Goal: Information Seeking & Learning: Find specific fact

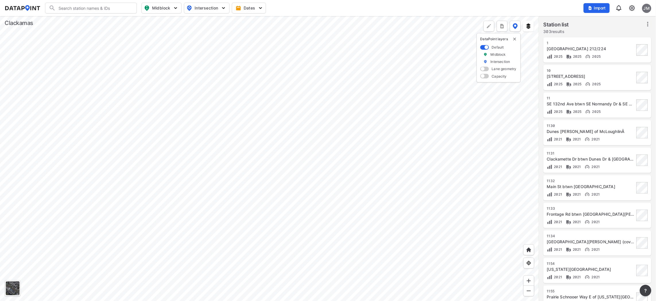
click at [214, 82] on div at bounding box center [269, 158] width 539 height 285
click at [235, 29] on div at bounding box center [269, 158] width 539 height 285
click at [221, 56] on div at bounding box center [269, 158] width 539 height 285
click at [293, 69] on div at bounding box center [269, 158] width 539 height 285
click at [312, 161] on div at bounding box center [269, 158] width 539 height 285
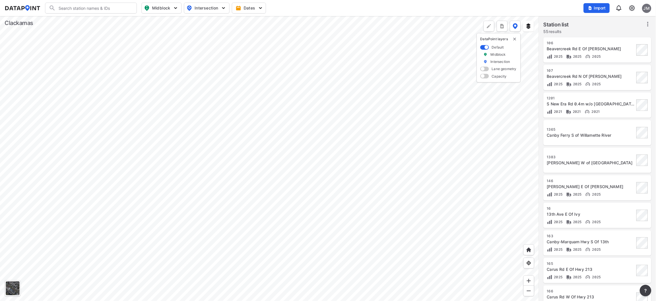
click at [231, 179] on div at bounding box center [269, 158] width 539 height 285
click at [237, 146] on div at bounding box center [269, 158] width 539 height 285
click at [256, 182] on div at bounding box center [269, 158] width 539 height 285
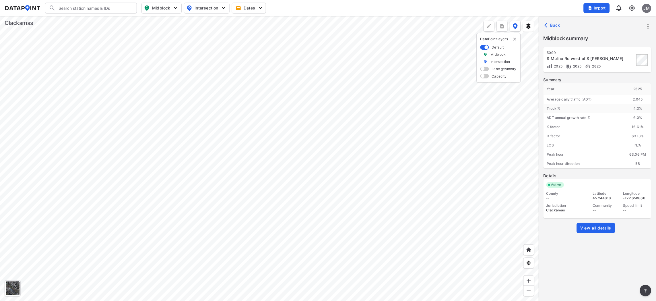
click at [594, 226] on span "View all details" at bounding box center [596, 228] width 31 height 6
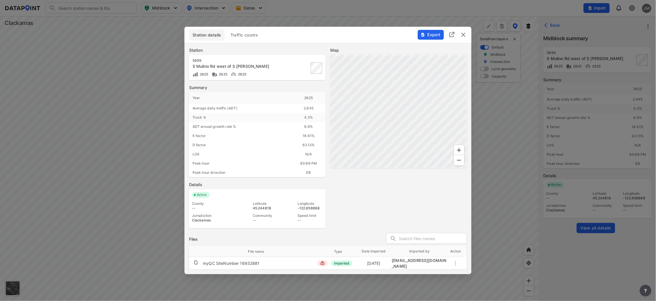
click at [251, 34] on span "Traffic counts" at bounding box center [245, 35] width 28 height 6
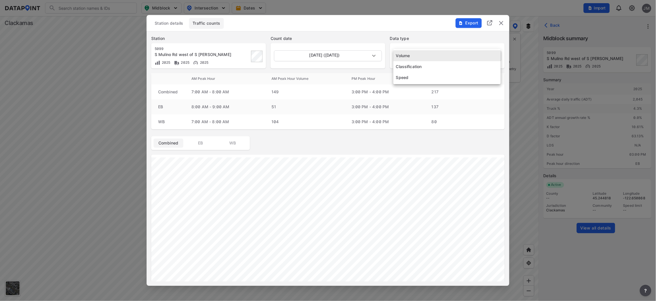
click at [494, 54] on body "Search Please enter a search term. Midblock Intersection Dates Import JM Import…" at bounding box center [328, 150] width 656 height 301
click at [412, 74] on li "Speed" at bounding box center [447, 77] width 107 height 11
type input "Speed"
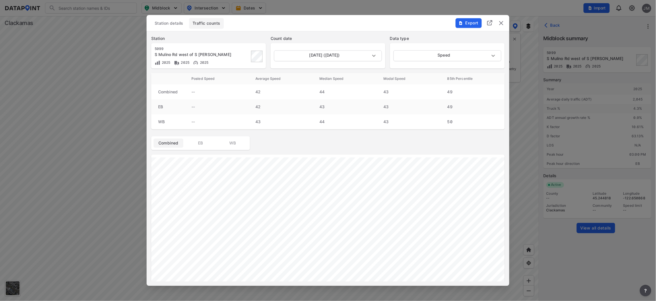
click at [561, 264] on div at bounding box center [328, 150] width 656 height 301
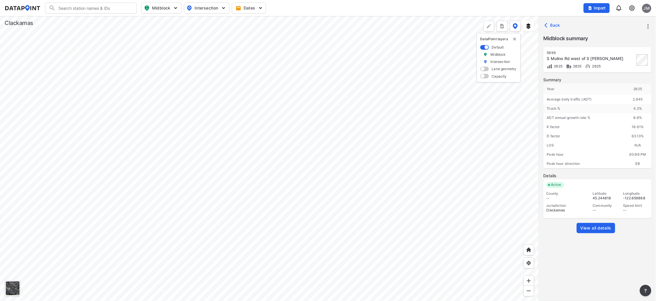
click at [323, 217] on div at bounding box center [269, 158] width 539 height 285
click at [326, 225] on div at bounding box center [269, 158] width 539 height 285
click at [604, 225] on span "View all details" at bounding box center [596, 228] width 31 height 6
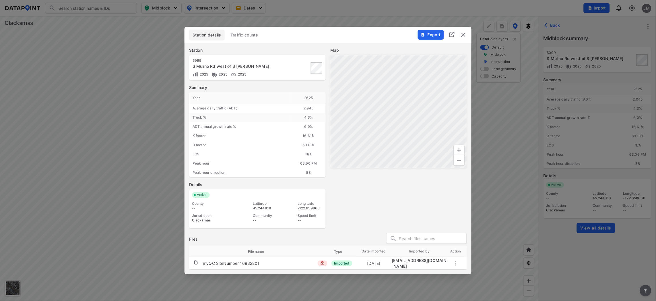
click at [245, 35] on span "Traffic counts" at bounding box center [245, 35] width 28 height 6
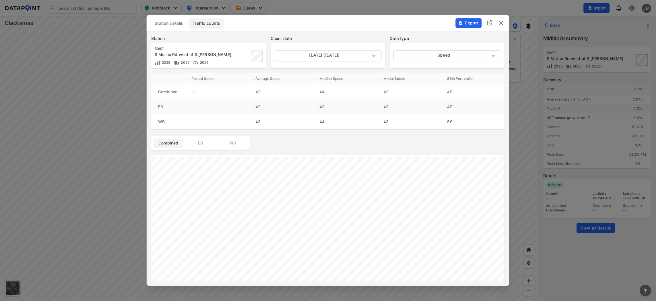
click at [503, 21] on img "delete" at bounding box center [501, 23] width 7 height 7
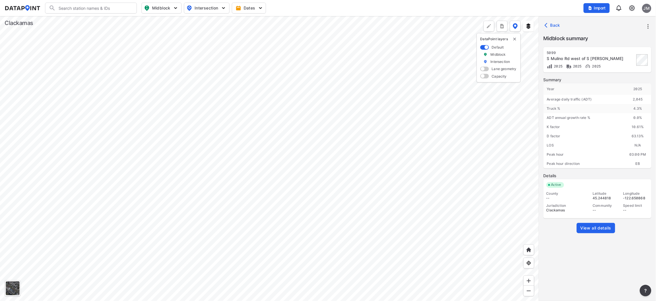
click at [185, 151] on div at bounding box center [269, 158] width 539 height 285
click at [327, 228] on div at bounding box center [269, 158] width 539 height 285
click at [606, 226] on span "View all details" at bounding box center [596, 228] width 31 height 6
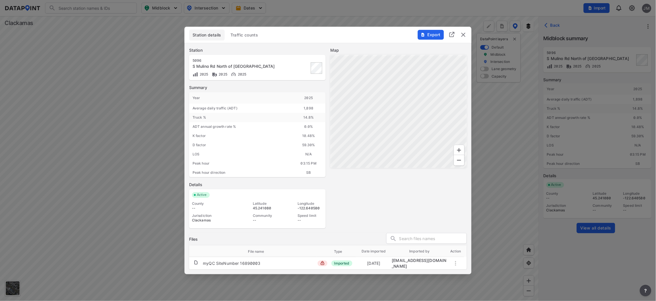
click at [252, 35] on span "Traffic counts" at bounding box center [245, 35] width 28 height 6
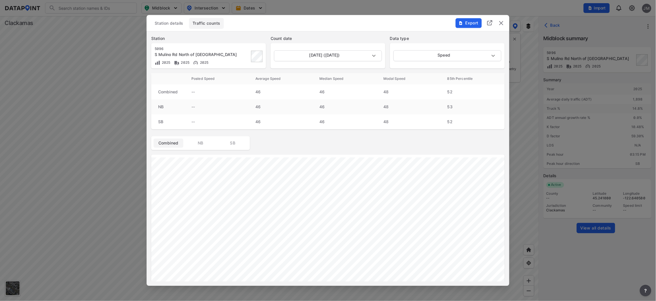
click at [73, 165] on div at bounding box center [328, 150] width 656 height 301
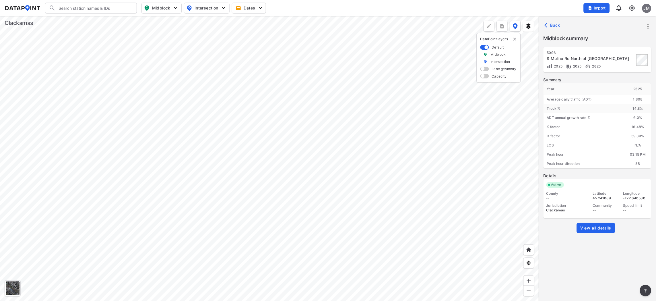
click at [331, 84] on div at bounding box center [269, 158] width 539 height 285
click at [448, 212] on div at bounding box center [269, 158] width 539 height 285
click at [447, 211] on div at bounding box center [269, 158] width 539 height 285
click at [596, 228] on span "View all details" at bounding box center [596, 228] width 31 height 6
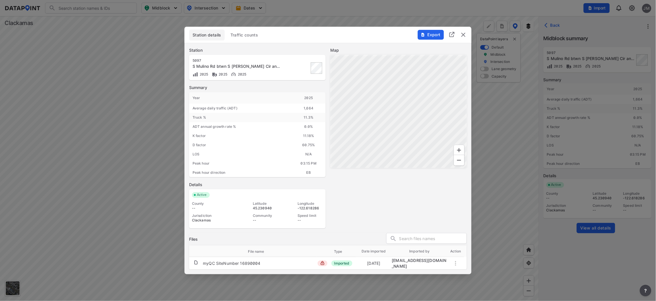
click at [250, 35] on span "Traffic counts" at bounding box center [245, 35] width 28 height 6
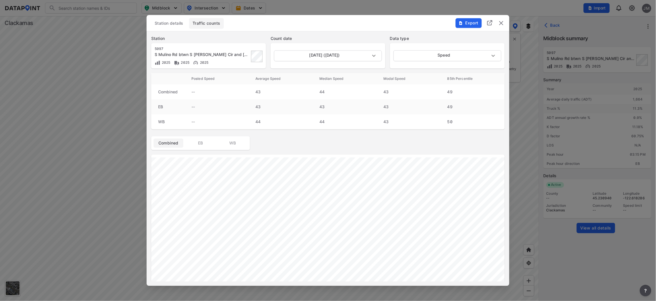
click at [656, 0] on html "Search Please enter a search term. Midblock Intersection Dates Import JM Import…" at bounding box center [328, 150] width 656 height 301
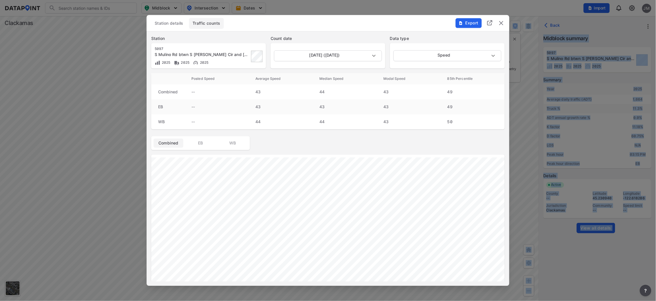
click at [501, 22] on img "delete" at bounding box center [501, 23] width 7 height 7
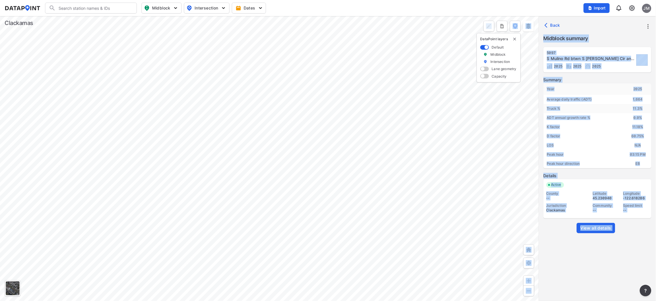
click at [345, 233] on div at bounding box center [269, 158] width 539 height 285
click at [217, 181] on div at bounding box center [269, 158] width 539 height 285
click at [353, 147] on div at bounding box center [269, 158] width 539 height 285
click at [234, 94] on div at bounding box center [269, 158] width 539 height 285
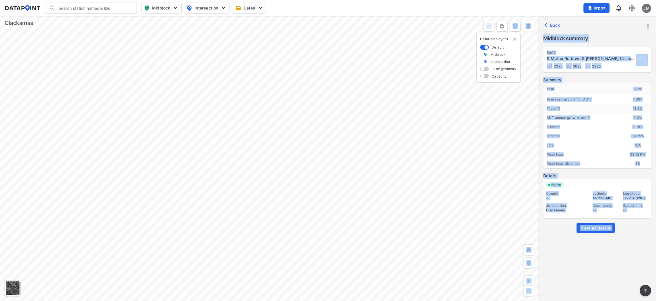
click at [415, 196] on div at bounding box center [269, 158] width 539 height 285
click at [596, 278] on div "5097 S Mulino Rd btwn S Adkins Cir and Grace Ln 2025 2025 2025 Summary Year 202…" at bounding box center [598, 176] width 108 height 258
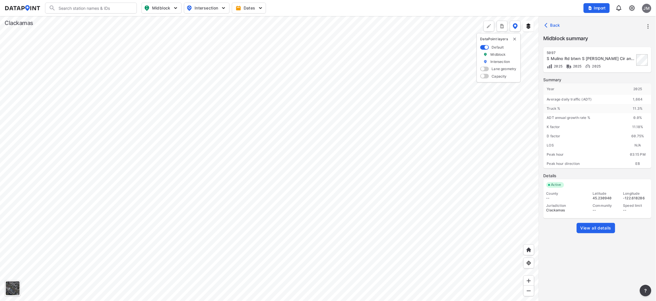
click at [229, 98] on div at bounding box center [269, 158] width 539 height 285
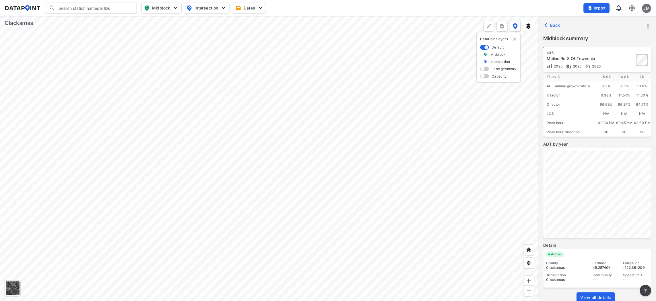
scroll to position [42, 0]
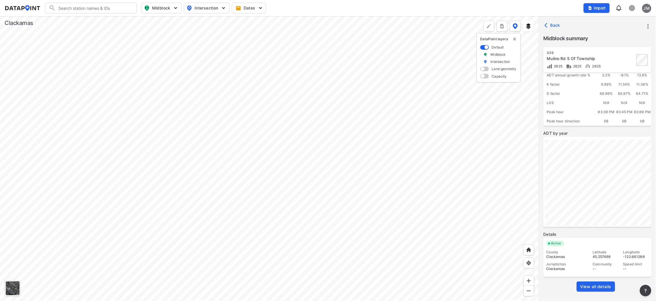
click at [602, 286] on span "View all details" at bounding box center [596, 287] width 31 height 6
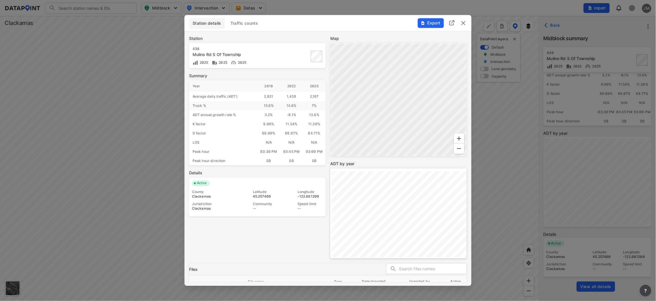
click at [463, 23] on img "delete" at bounding box center [463, 23] width 7 height 7
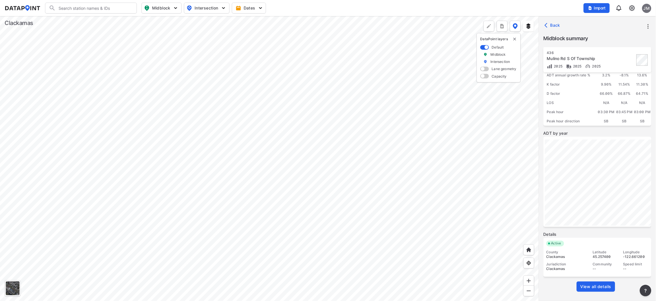
click at [304, 301] on div at bounding box center [269, 158] width 539 height 285
click at [297, 165] on div at bounding box center [269, 158] width 539 height 285
click at [247, 159] on div at bounding box center [269, 158] width 539 height 285
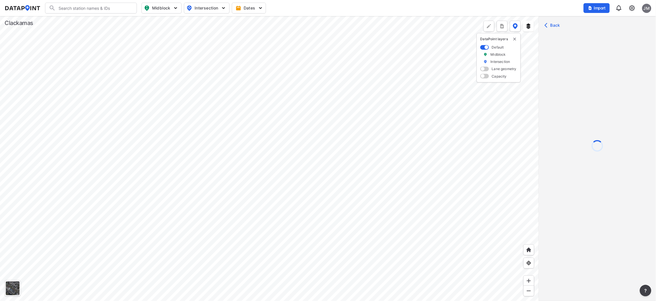
scroll to position [0, 0]
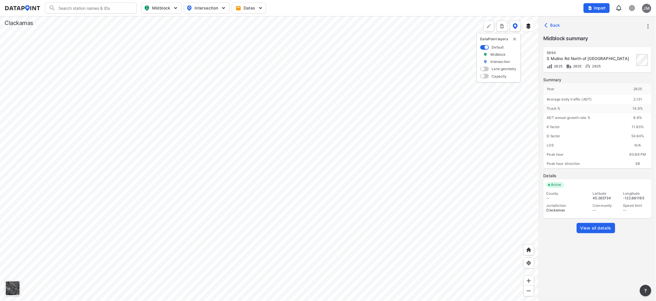
click at [597, 225] on span "View all details" at bounding box center [596, 228] width 31 height 6
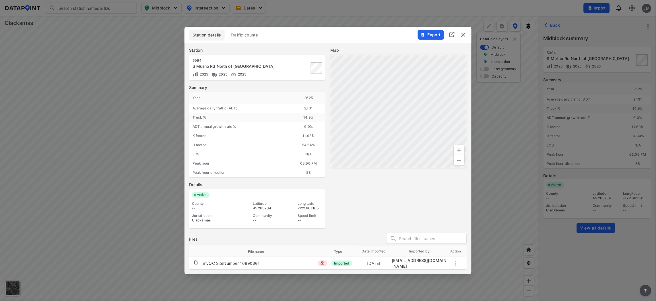
click at [248, 36] on span "Traffic counts" at bounding box center [245, 35] width 28 height 6
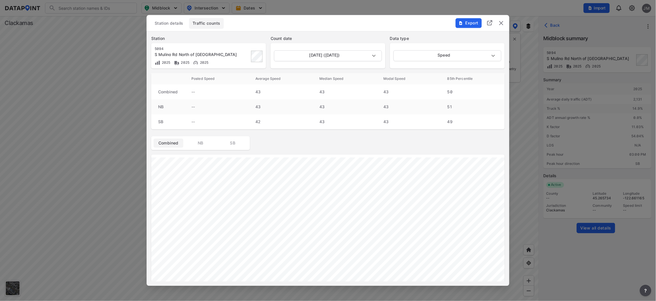
click at [499, 21] on img "delete" at bounding box center [501, 23] width 7 height 7
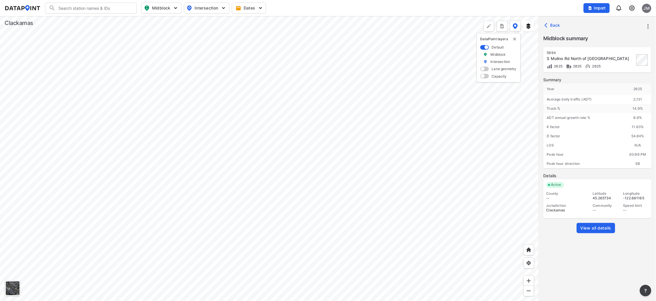
click at [338, 16] on div at bounding box center [269, 158] width 539 height 285
click at [283, 163] on div at bounding box center [269, 158] width 539 height 285
click at [282, 167] on div at bounding box center [269, 158] width 539 height 285
click at [599, 224] on link "View all details" at bounding box center [596, 228] width 38 height 10
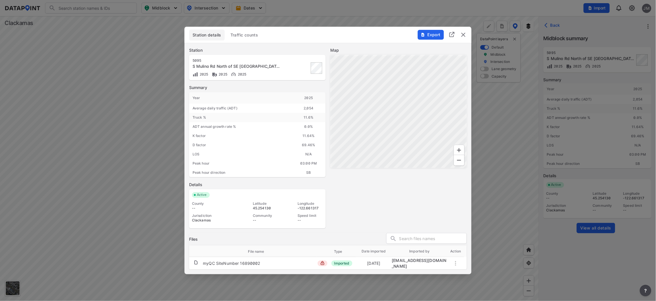
click at [462, 36] on img "delete" at bounding box center [463, 34] width 7 height 7
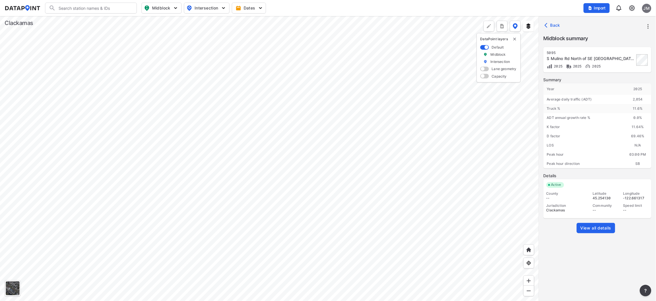
click at [285, 46] on div at bounding box center [269, 158] width 539 height 285
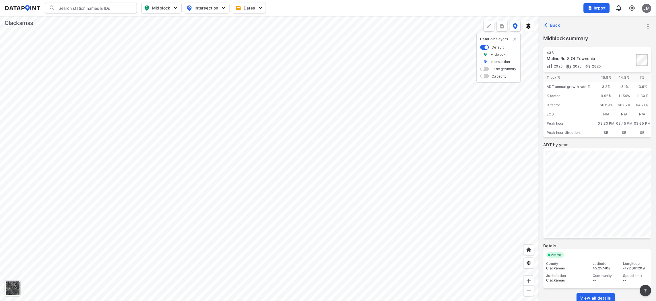
scroll to position [42, 0]
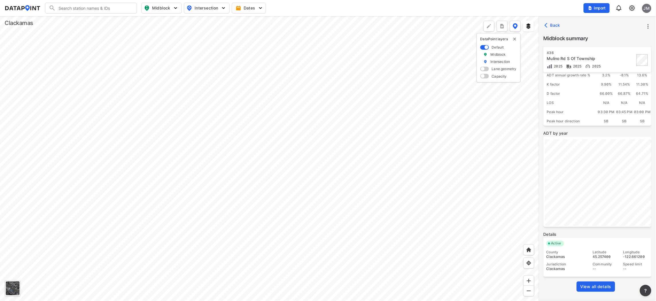
click at [590, 285] on span "View all details" at bounding box center [596, 287] width 31 height 6
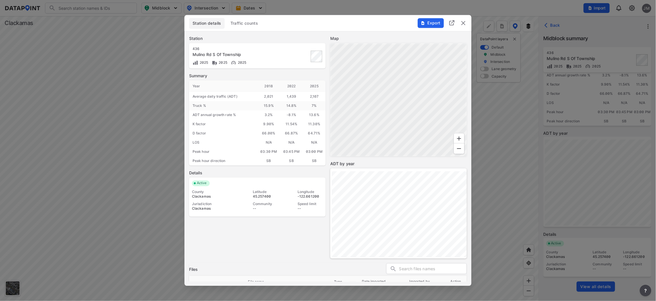
click at [465, 22] on img "delete" at bounding box center [463, 23] width 7 height 7
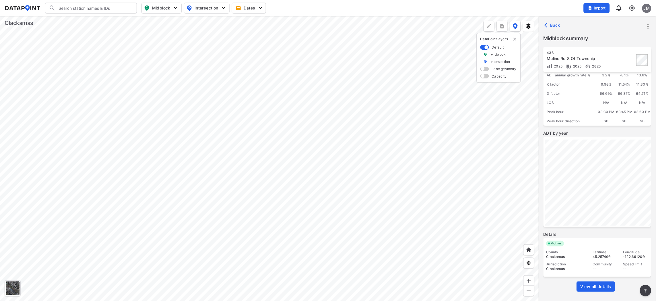
click at [284, 169] on div at bounding box center [269, 158] width 539 height 285
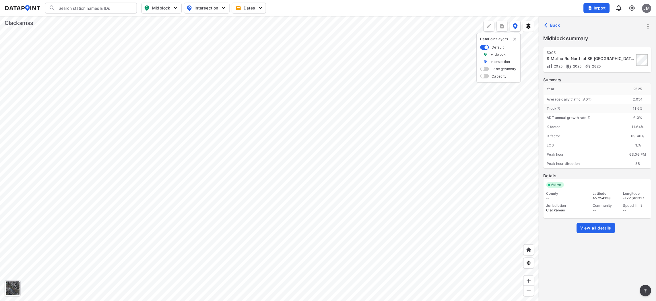
click at [603, 224] on link "View all details" at bounding box center [596, 228] width 38 height 10
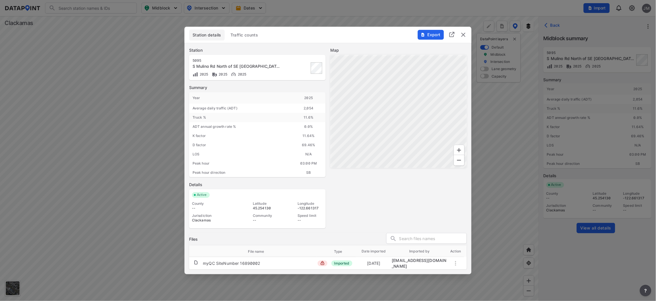
click at [247, 34] on span "Traffic counts" at bounding box center [245, 35] width 28 height 6
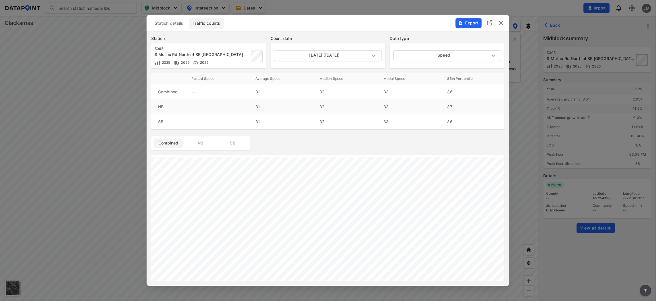
click at [501, 22] on img "delete" at bounding box center [501, 23] width 7 height 7
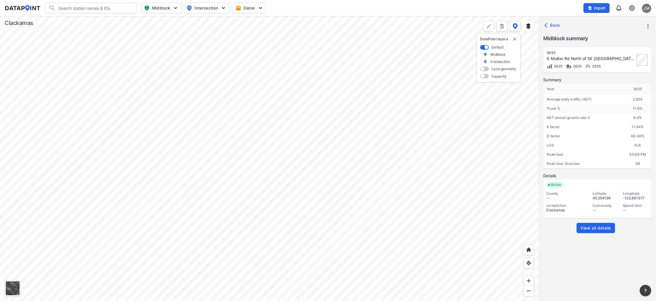
click at [383, 30] on div at bounding box center [269, 158] width 539 height 285
click at [396, 138] on div at bounding box center [269, 158] width 539 height 285
click at [413, 85] on div at bounding box center [269, 158] width 539 height 285
click at [412, 83] on div at bounding box center [269, 158] width 539 height 285
click at [600, 226] on span "View all details" at bounding box center [596, 228] width 31 height 6
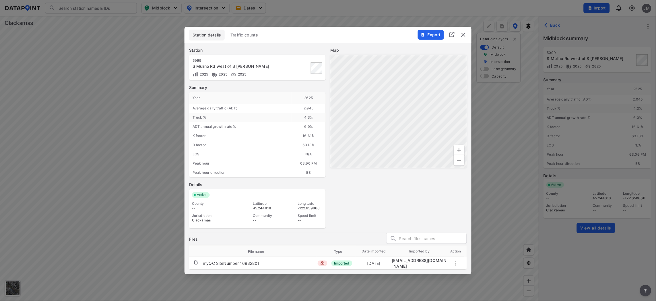
click at [252, 35] on span "Traffic counts" at bounding box center [245, 35] width 28 height 6
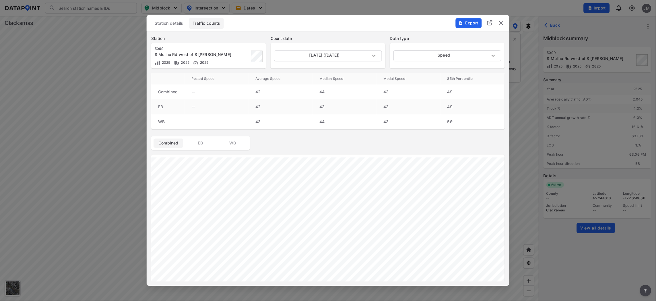
click at [502, 20] on img "delete" at bounding box center [501, 23] width 7 height 7
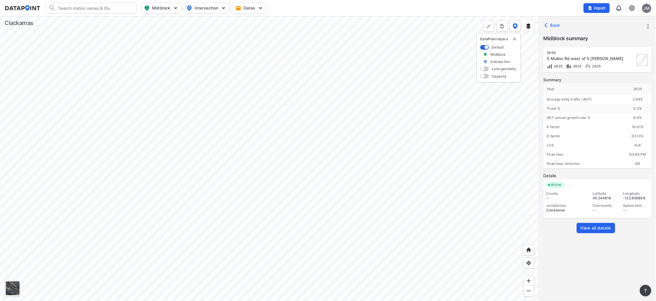
click at [217, 123] on div at bounding box center [269, 158] width 539 height 285
click at [302, 93] on div at bounding box center [269, 158] width 539 height 285
click at [594, 227] on span "View all details" at bounding box center [596, 228] width 31 height 6
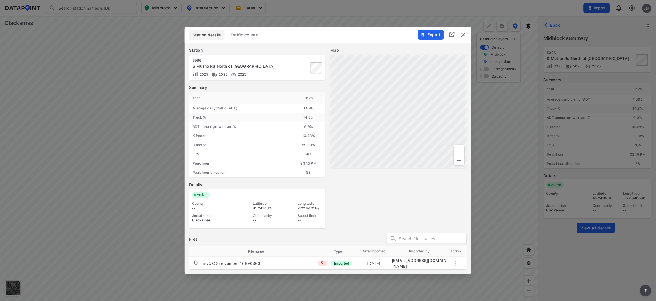
click at [245, 36] on span "Traffic counts" at bounding box center [245, 35] width 28 height 6
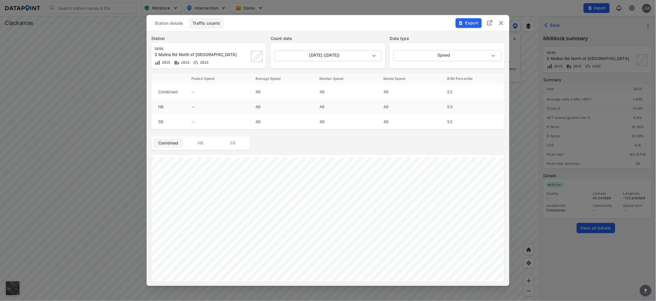
click at [503, 24] on img "delete" at bounding box center [501, 23] width 7 height 7
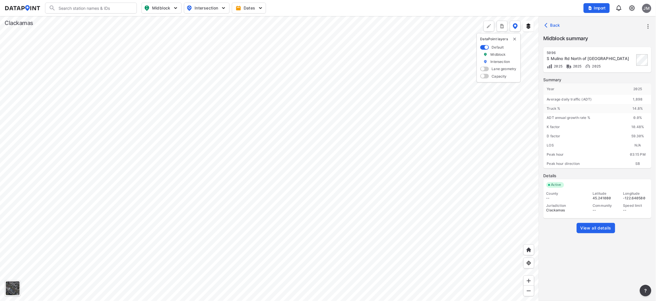
click at [384, 153] on div at bounding box center [269, 158] width 539 height 285
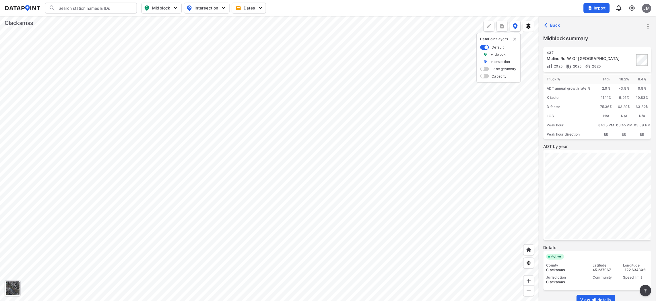
scroll to position [42, 0]
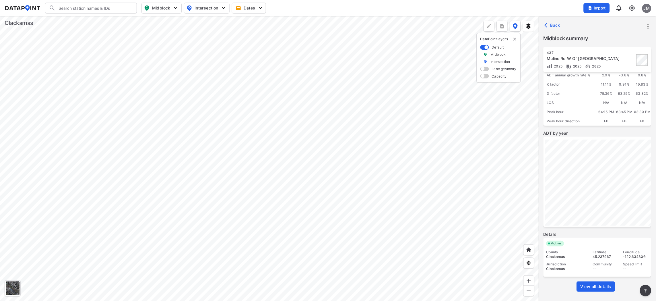
click at [604, 285] on span "View all details" at bounding box center [596, 287] width 31 height 6
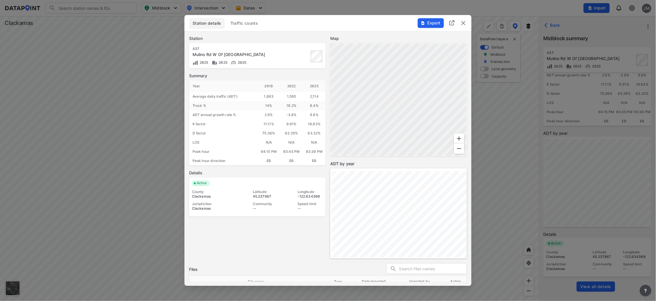
click at [247, 20] on span "Traffic counts" at bounding box center [245, 23] width 28 height 6
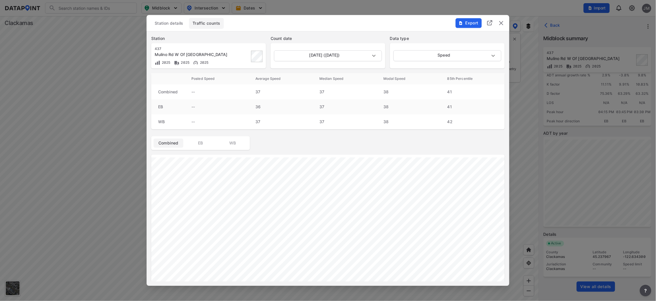
click at [501, 22] on img "delete" at bounding box center [501, 23] width 7 height 7
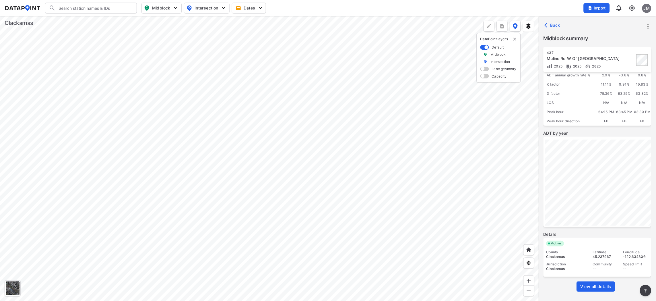
click at [302, 161] on div at bounding box center [269, 158] width 539 height 285
click at [329, 192] on div at bounding box center [269, 158] width 539 height 285
click at [487, 195] on div at bounding box center [269, 158] width 539 height 285
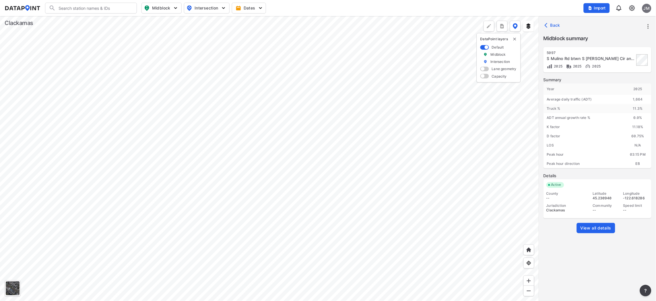
click at [596, 226] on span "View all details" at bounding box center [596, 228] width 31 height 6
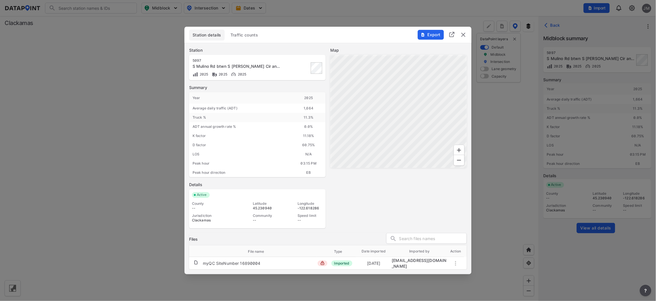
click at [247, 35] on span "Traffic counts" at bounding box center [245, 35] width 28 height 6
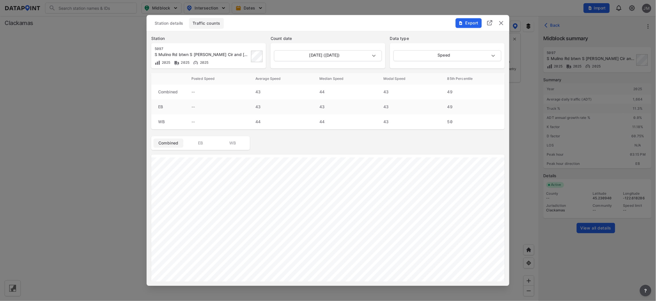
click at [501, 20] on img "delete" at bounding box center [501, 23] width 7 height 7
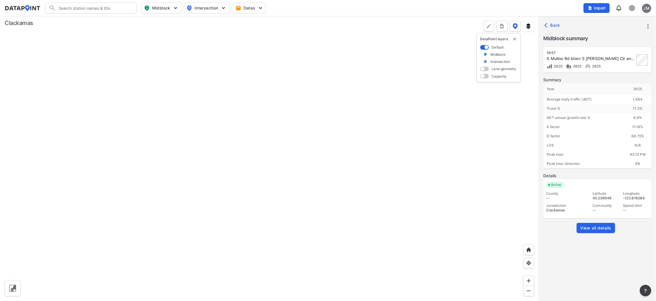
click at [347, 100] on div at bounding box center [269, 158] width 539 height 285
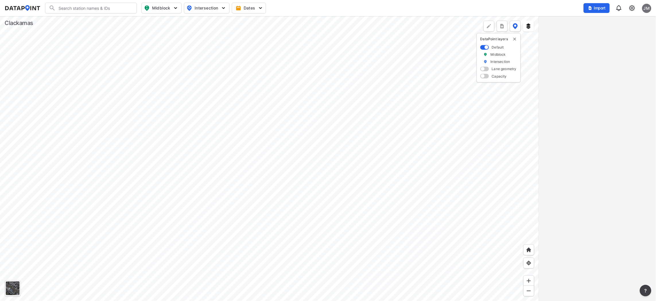
click at [396, 188] on div at bounding box center [269, 158] width 539 height 285
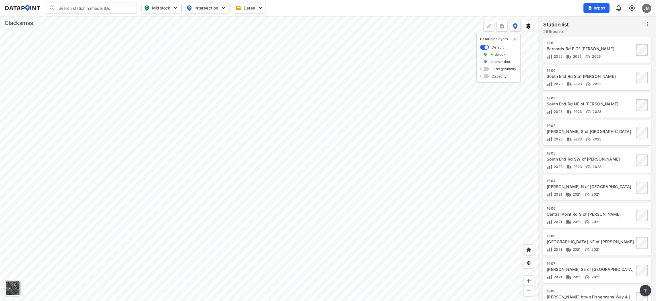
click at [213, 248] on div at bounding box center [269, 158] width 539 height 285
click at [225, 181] on div at bounding box center [269, 158] width 539 height 285
click at [342, 168] on div at bounding box center [269, 158] width 539 height 285
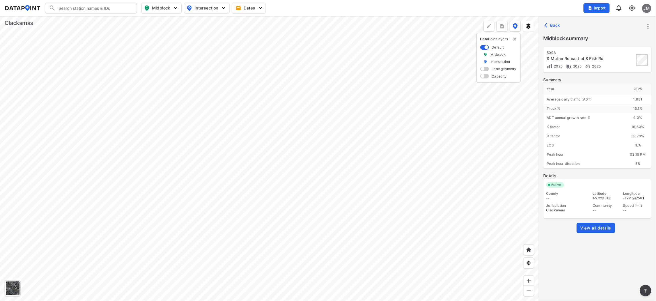
click at [600, 229] on span "View all details" at bounding box center [596, 228] width 31 height 6
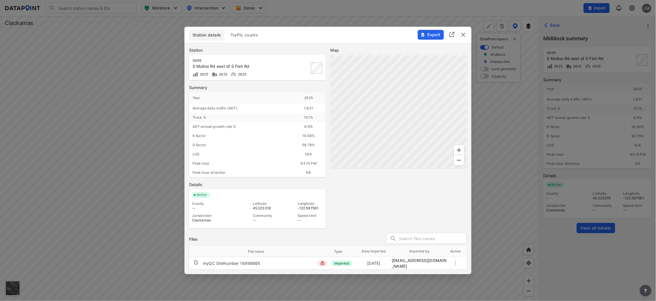
click at [249, 34] on span "Traffic counts" at bounding box center [245, 35] width 28 height 6
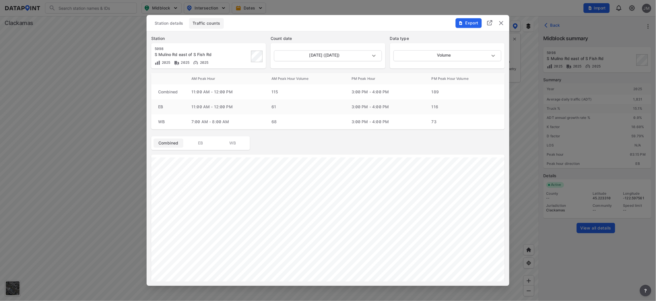
click at [210, 23] on span "Traffic counts" at bounding box center [207, 23] width 28 height 6
click at [492, 54] on body "Search Please enter a search term. Midblock Intersection Dates Import JM Import…" at bounding box center [328, 150] width 656 height 301
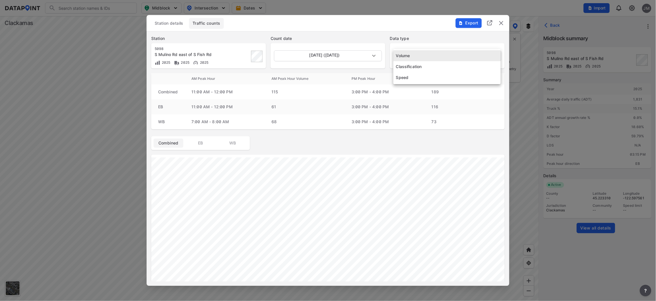
drag, startPoint x: 414, startPoint y: 75, endPoint x: 414, endPoint y: 71, distance: 3.2
click at [414, 72] on li "Speed" at bounding box center [447, 77] width 107 height 11
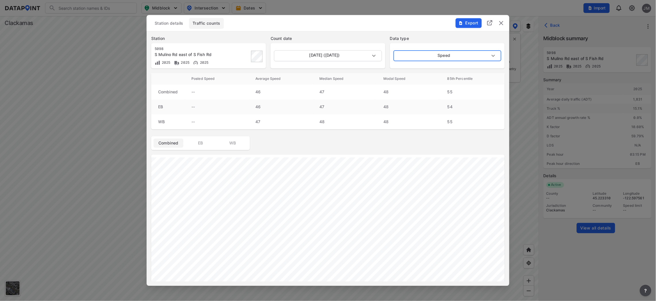
type input "Speed"
click at [501, 21] on img "delete" at bounding box center [501, 23] width 7 height 7
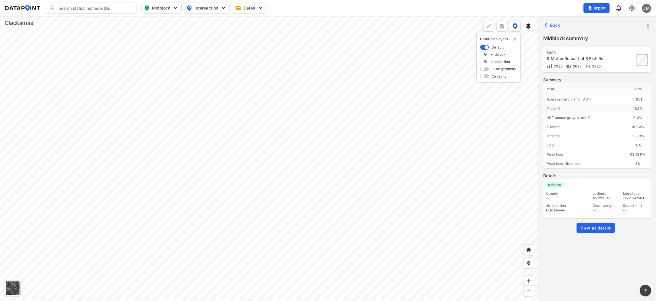
click at [324, 301] on div at bounding box center [269, 158] width 539 height 285
click at [256, 266] on div at bounding box center [269, 158] width 539 height 285
